Goal: Transaction & Acquisition: Purchase product/service

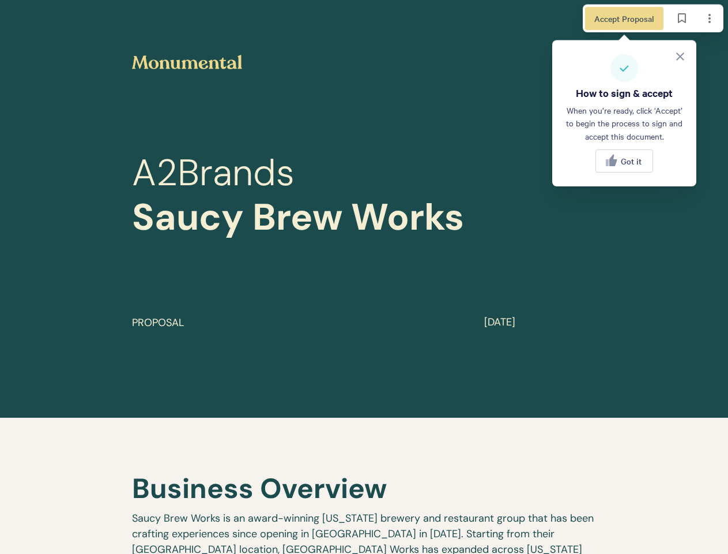
click at [364, 277] on p at bounding box center [299, 286] width 335 height 26
click at [624, 18] on span "Accept Proposal" at bounding box center [624, 18] width 60 height 13
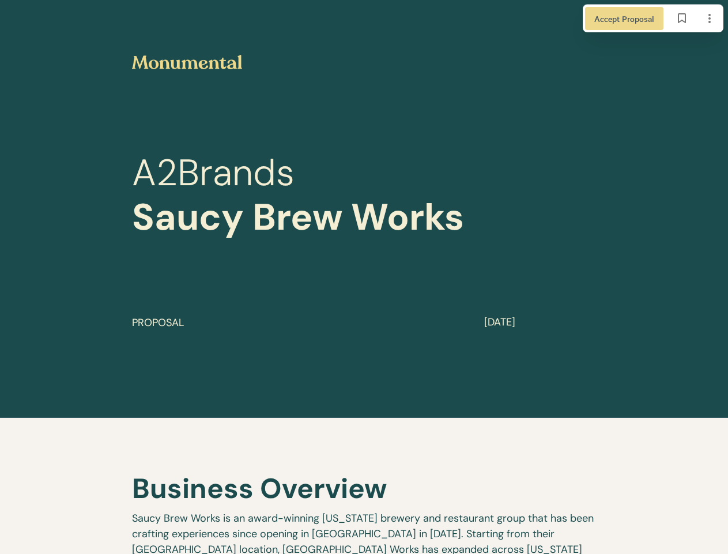
click at [682, 18] on div "Master Services Agreement Download Agree Master Services Agreement Obligations …" at bounding box center [364, 277] width 728 height 554
